Goal: Register for event/course

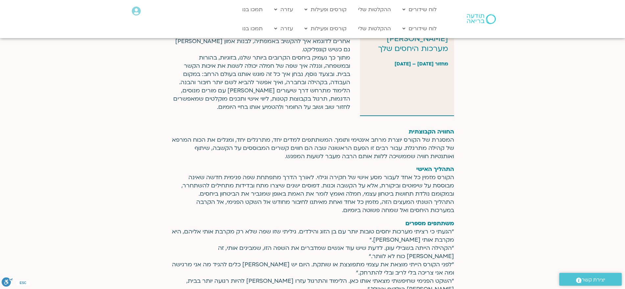
scroll to position [442, 0]
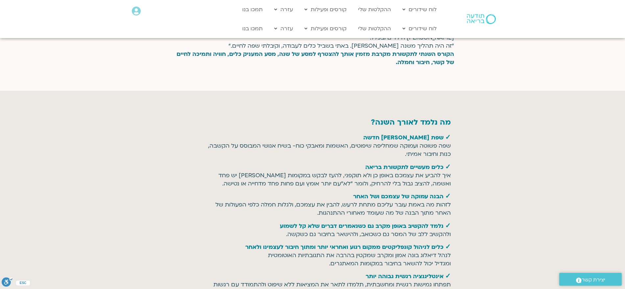
scroll to position [652, 0]
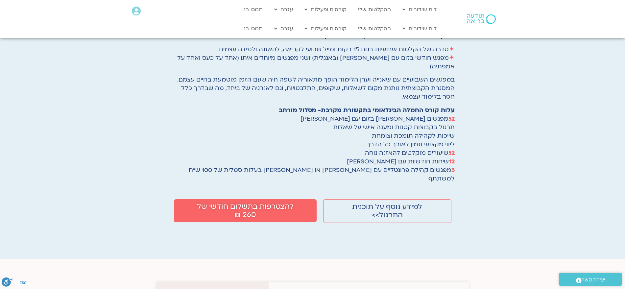
scroll to position [987, 0]
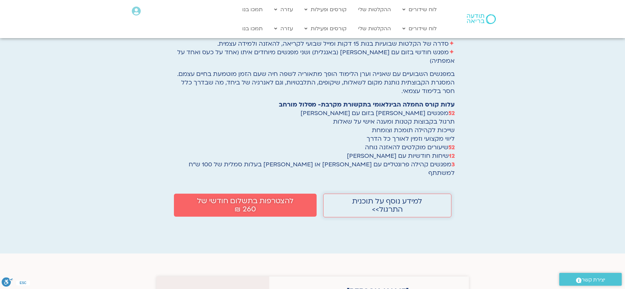
click at [388, 197] on span "למידע נוסף על תוכנית התרגול>>" at bounding box center [386, 205] width 91 height 16
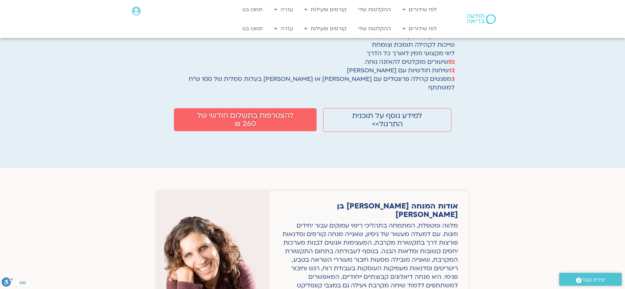
scroll to position [1020, 0]
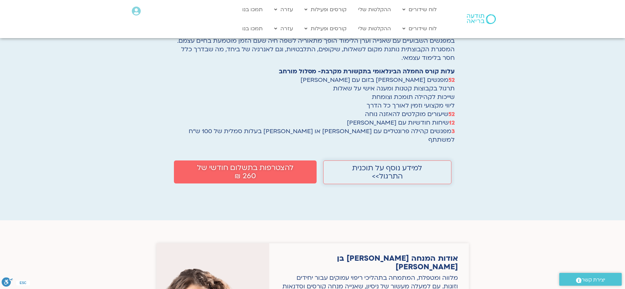
click at [366, 164] on link "למידע נוסף על תוכנית התרגול>>" at bounding box center [387, 172] width 128 height 24
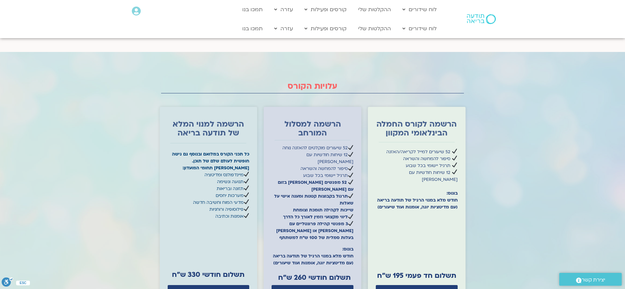
scroll to position [1915, 0]
